Goal: Information Seeking & Learning: Learn about a topic

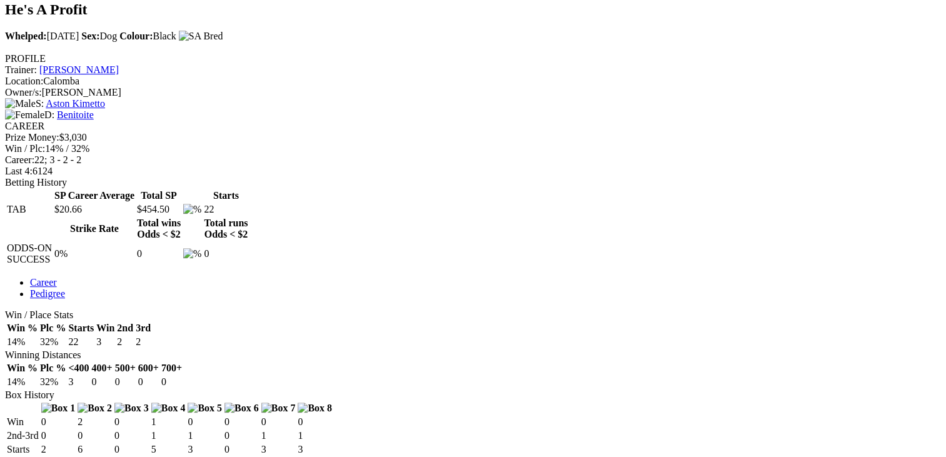
scroll to position [483, 0]
